Goal: Task Accomplishment & Management: Complete application form

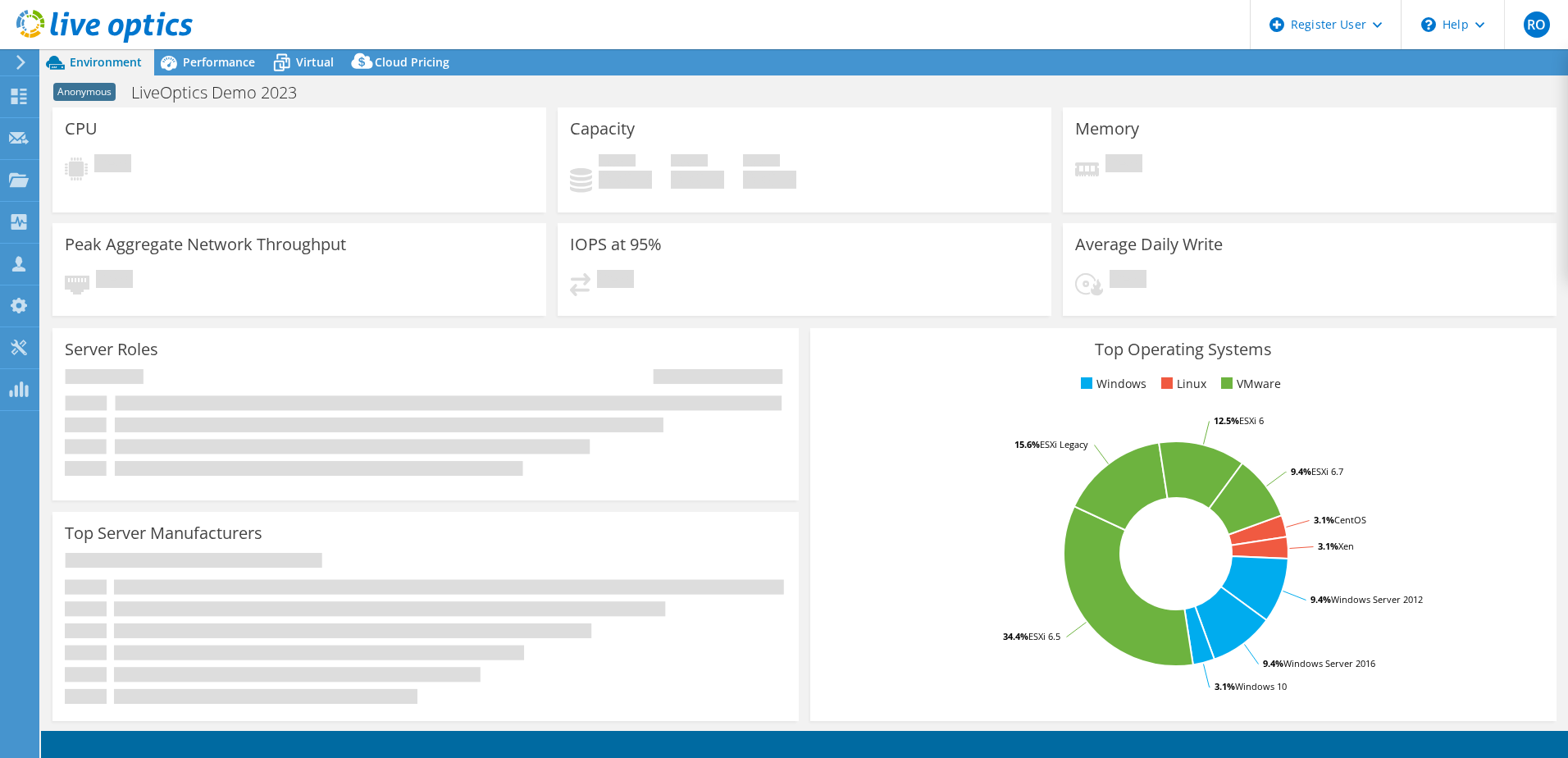
select select "[GEOGRAPHIC_DATA]"
select select "GBP"
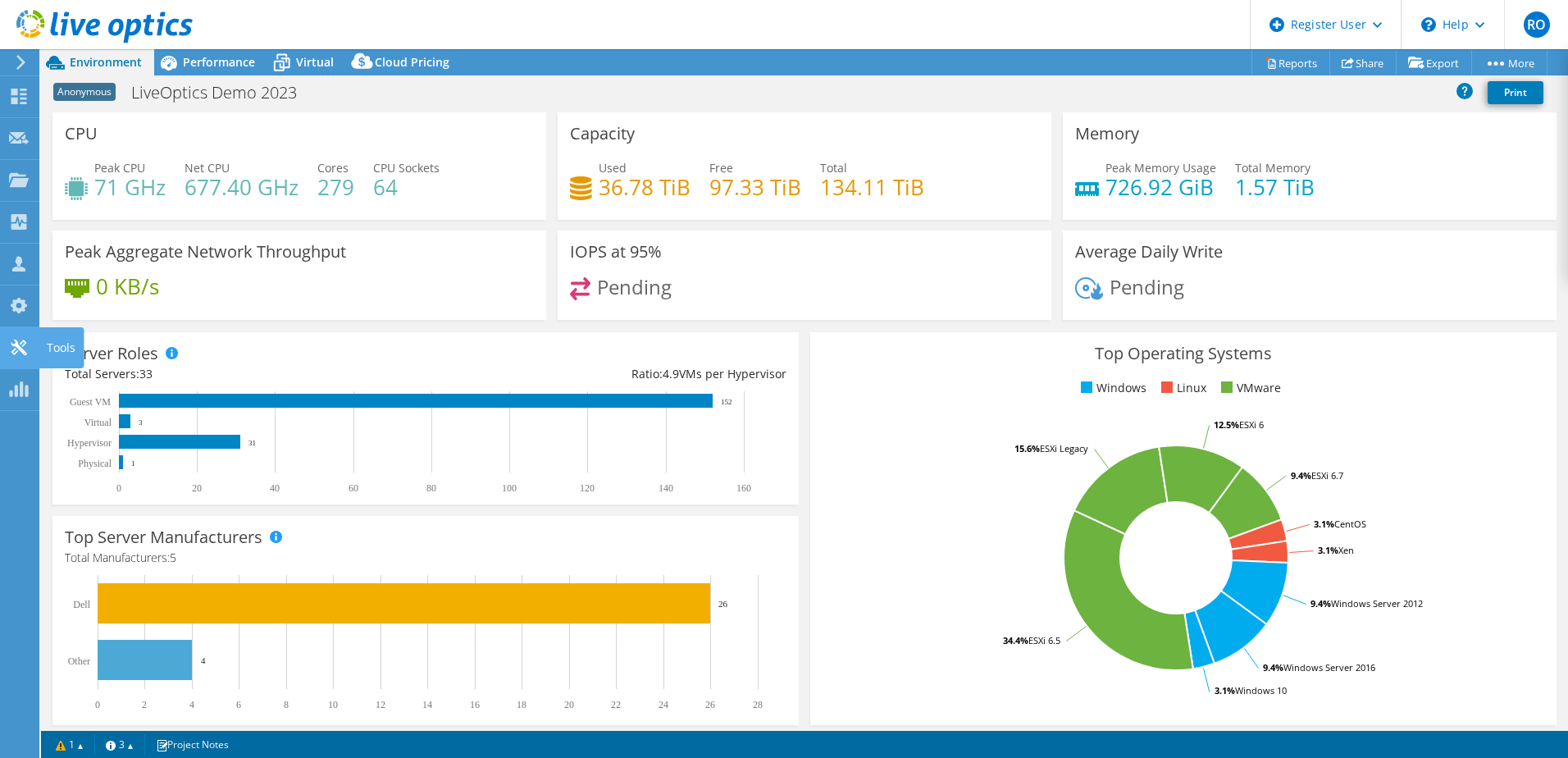
click at [12, 342] on icon at bounding box center [19, 347] width 20 height 15
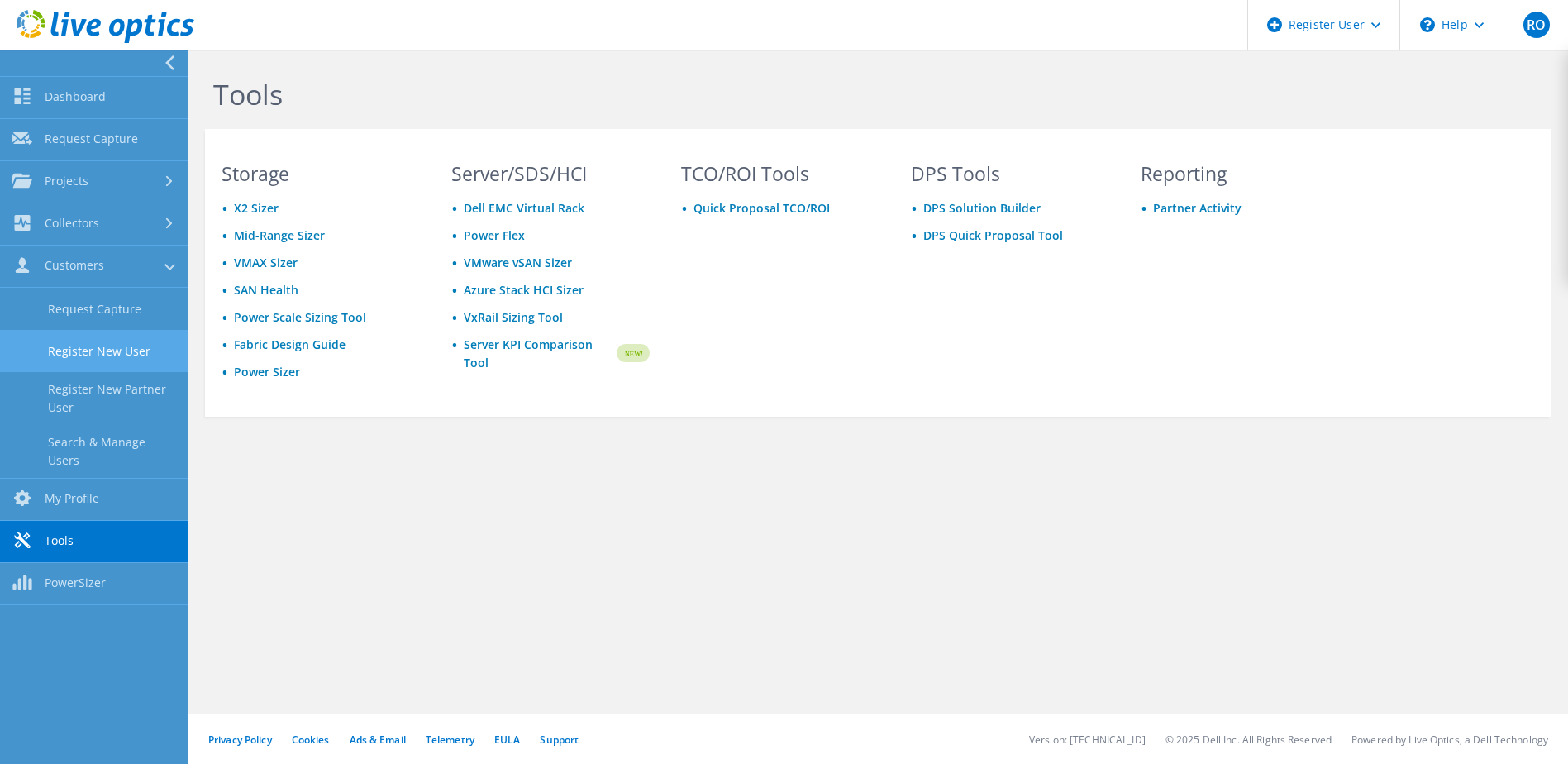
click at [126, 351] on link "Register New User" at bounding box center [94, 350] width 189 height 42
